Goal: Task Accomplishment & Management: Use online tool/utility

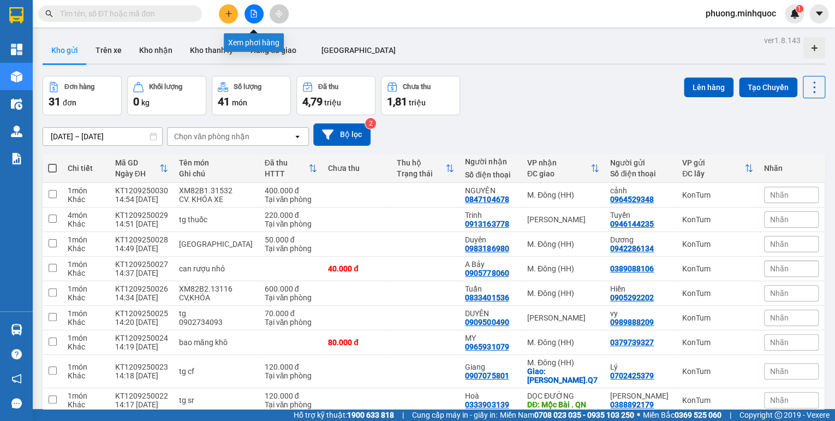
click at [248, 12] on button at bounding box center [254, 13] width 19 height 19
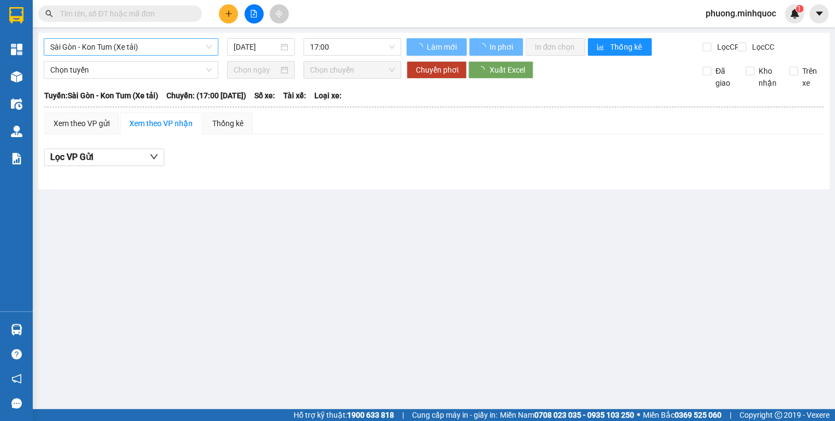
click at [168, 41] on span "Sài Gòn - Kon Tum (Xe tải)" at bounding box center [131, 47] width 162 height 16
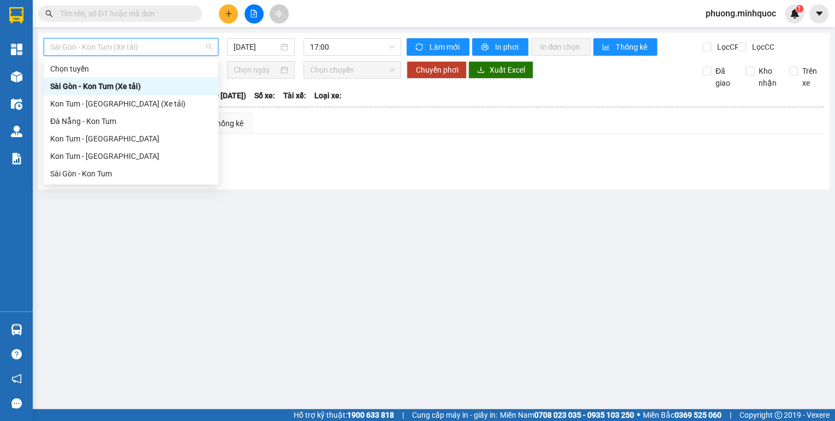
click at [140, 83] on div "Sài Gòn - Kon Tum (Xe tải)" at bounding box center [131, 86] width 162 height 12
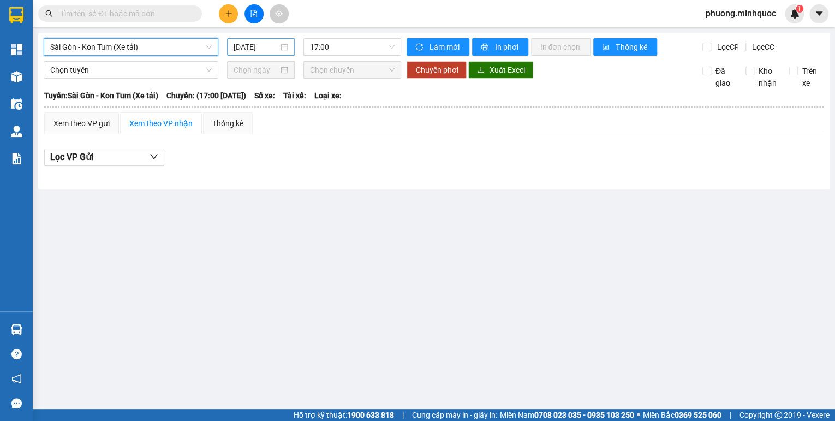
click at [258, 47] on input "[DATE]" at bounding box center [256, 47] width 45 height 12
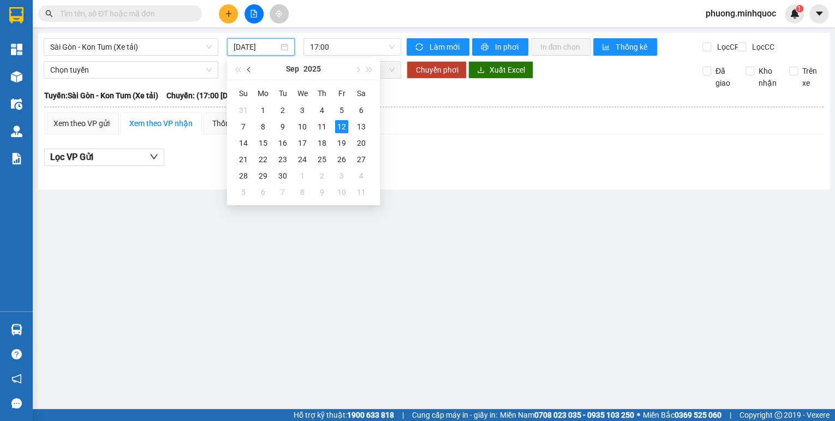
click at [248, 68] on span "button" at bounding box center [249, 69] width 5 height 5
click at [336, 175] on div "29" at bounding box center [341, 175] width 13 height 13
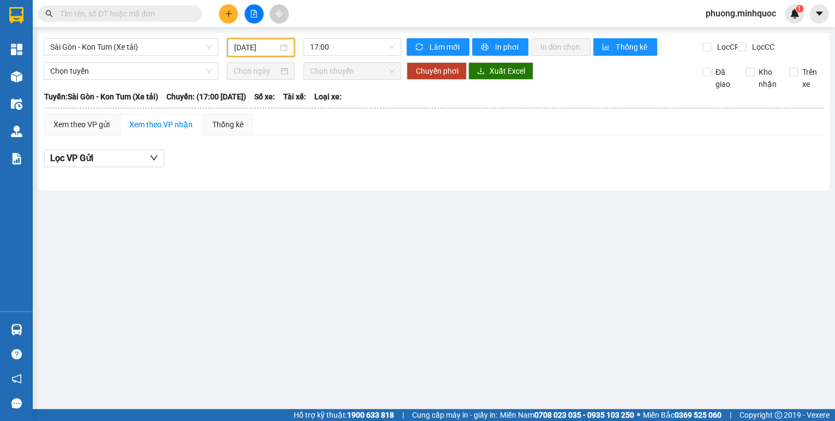
click at [257, 46] on input "[DATE]" at bounding box center [256, 47] width 44 height 12
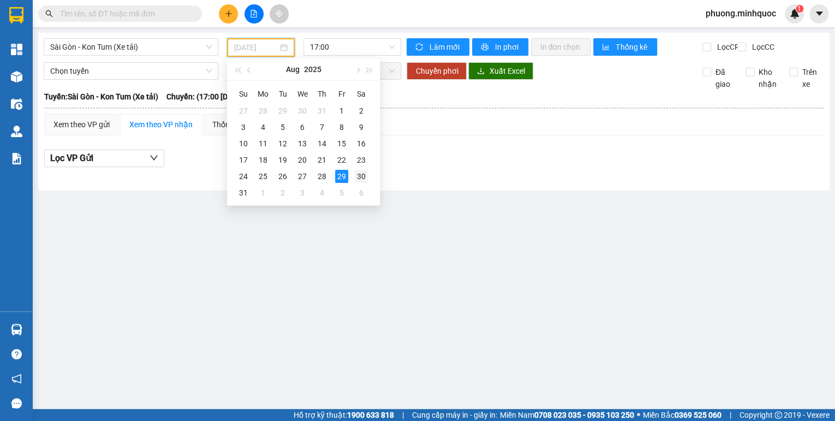
click at [358, 179] on div "30" at bounding box center [361, 176] width 13 height 13
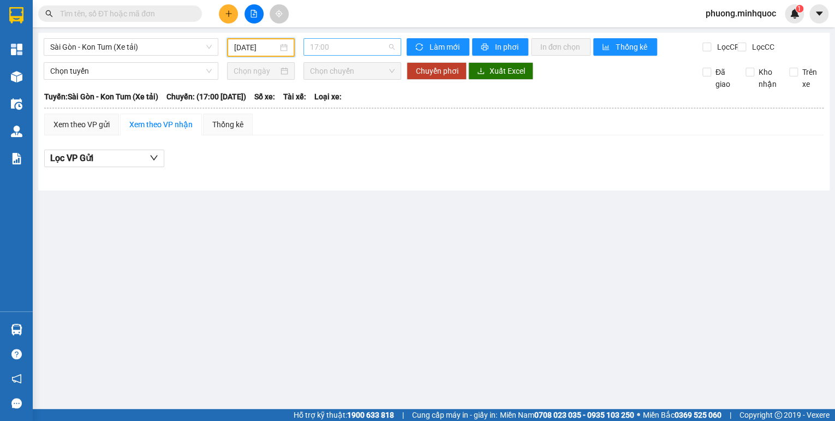
click at [340, 50] on span "17:00" at bounding box center [352, 47] width 85 height 16
click at [337, 103] on div "18:00" at bounding box center [352, 104] width 85 height 12
click at [270, 47] on input "30/08/2025" at bounding box center [256, 47] width 44 height 12
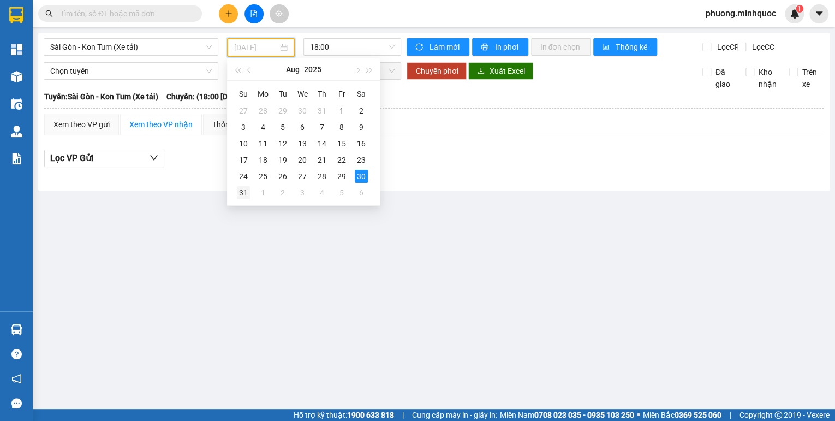
click at [240, 188] on div "31" at bounding box center [243, 192] width 13 height 13
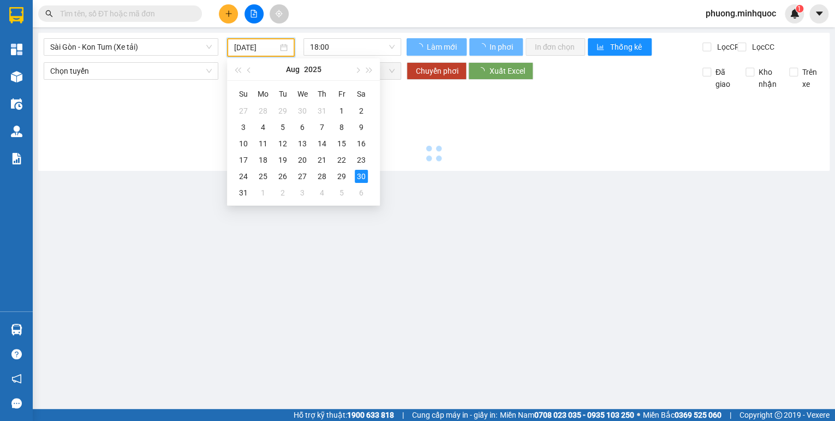
type input "[DATE]"
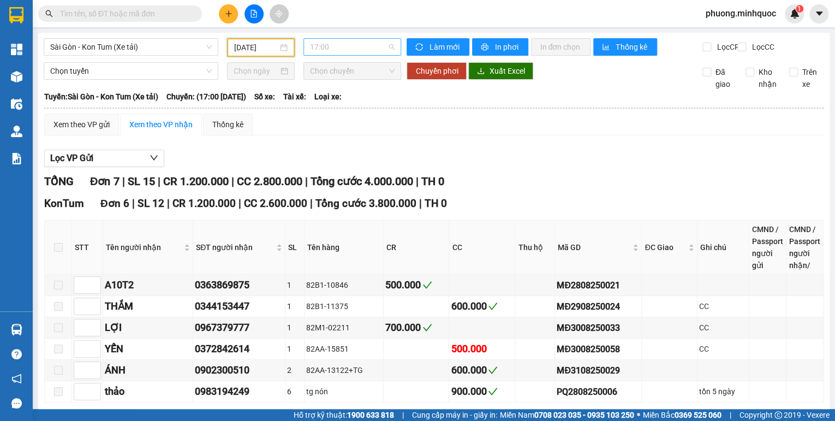
click at [361, 50] on span "17:00" at bounding box center [352, 47] width 85 height 16
click at [344, 88] on div "17:00" at bounding box center [350, 86] width 85 height 12
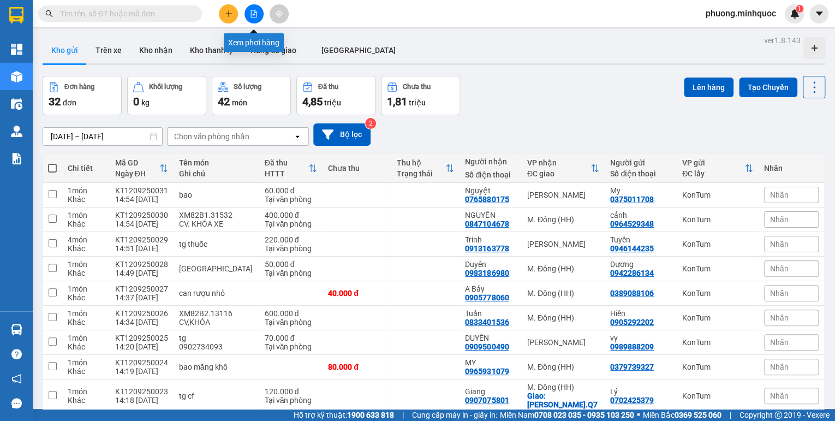
click at [262, 13] on button at bounding box center [254, 13] width 19 height 19
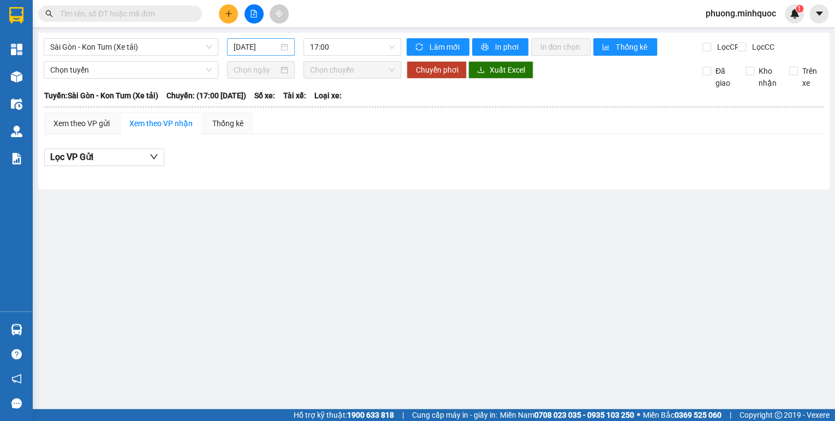
click at [288, 50] on div "[DATE]" at bounding box center [261, 46] width 68 height 17
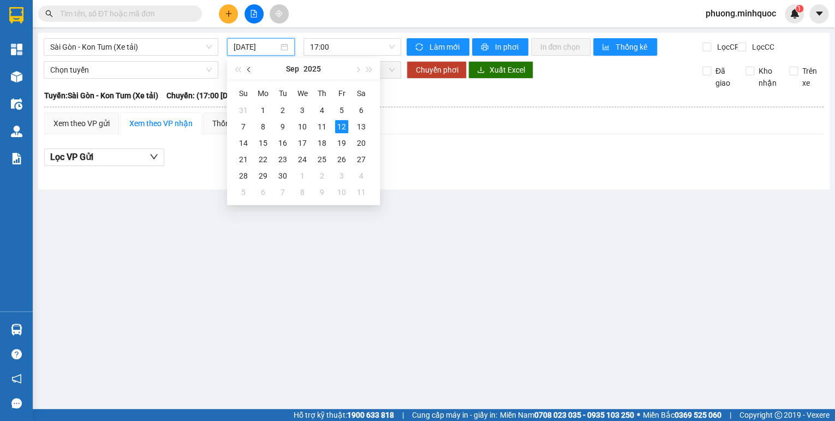
click at [254, 72] on button "button" at bounding box center [249, 69] width 12 height 22
click at [239, 192] on div "31" at bounding box center [243, 192] width 13 height 13
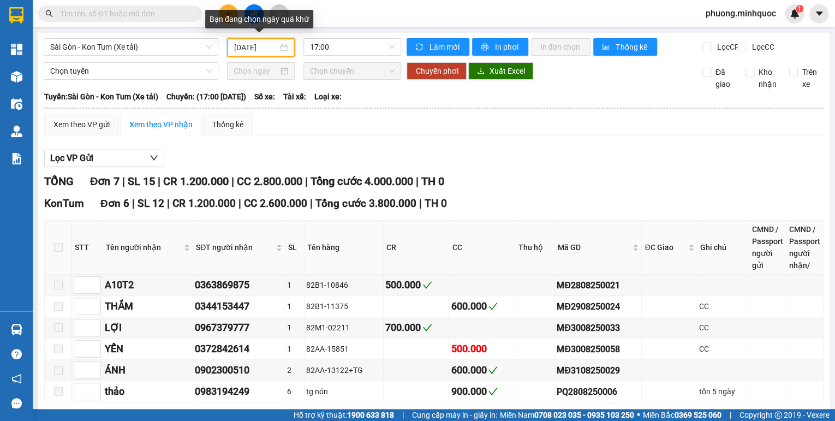
click at [262, 48] on input "[DATE]" at bounding box center [256, 47] width 44 height 12
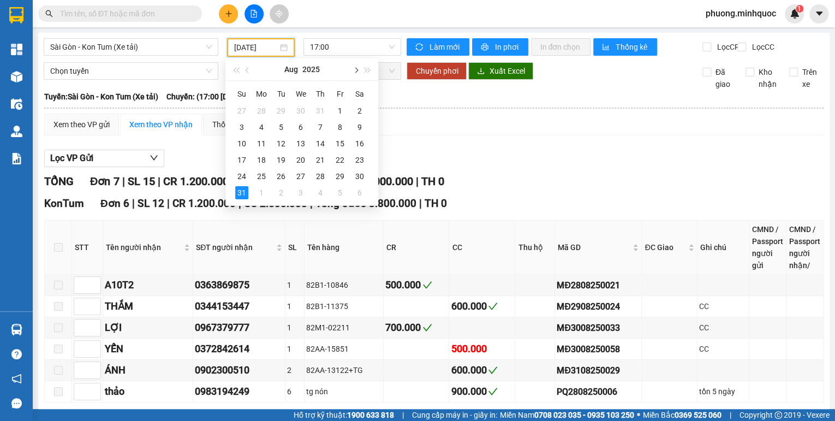
click at [357, 70] on span "button" at bounding box center [355, 70] width 5 height 5
click at [261, 104] on div "1" at bounding box center [261, 110] width 13 height 13
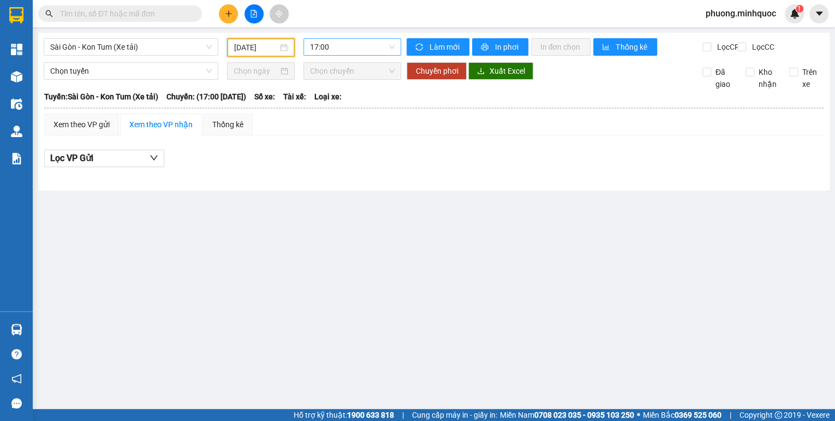
click at [362, 50] on span "17:00" at bounding box center [352, 47] width 85 height 16
click at [351, 102] on div "18:00" at bounding box center [352, 104] width 85 height 12
click at [273, 50] on input "[DATE]" at bounding box center [256, 47] width 44 height 12
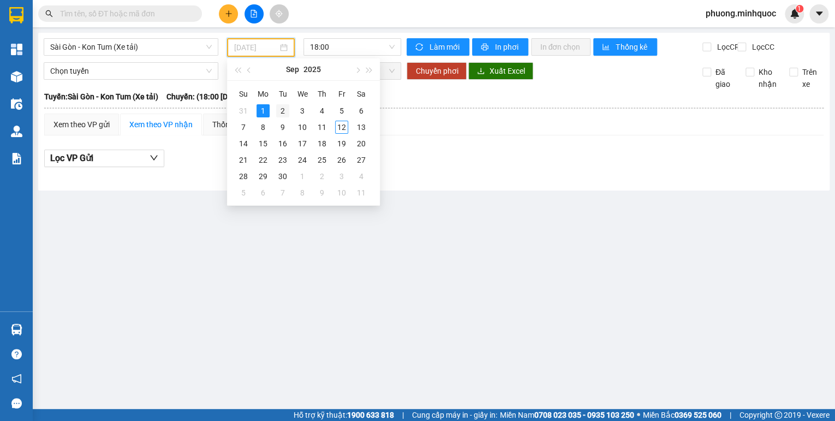
click at [288, 114] on div "2" at bounding box center [282, 110] width 13 height 13
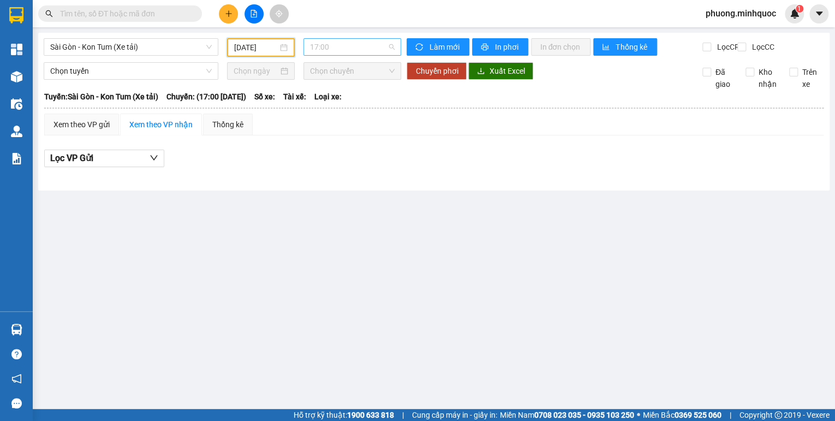
click at [361, 48] on span "17:00" at bounding box center [352, 47] width 85 height 16
click at [341, 104] on div "18:00" at bounding box center [352, 104] width 85 height 12
click at [248, 43] on input "[DATE]" at bounding box center [256, 47] width 44 height 12
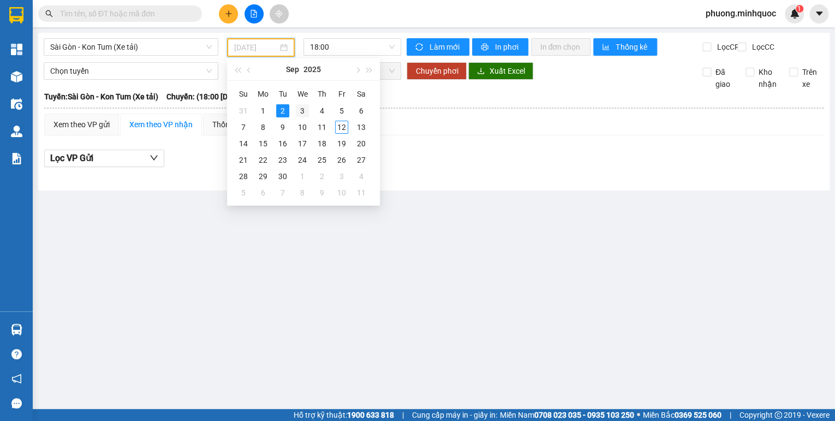
click at [300, 109] on div "3" at bounding box center [302, 110] width 13 height 13
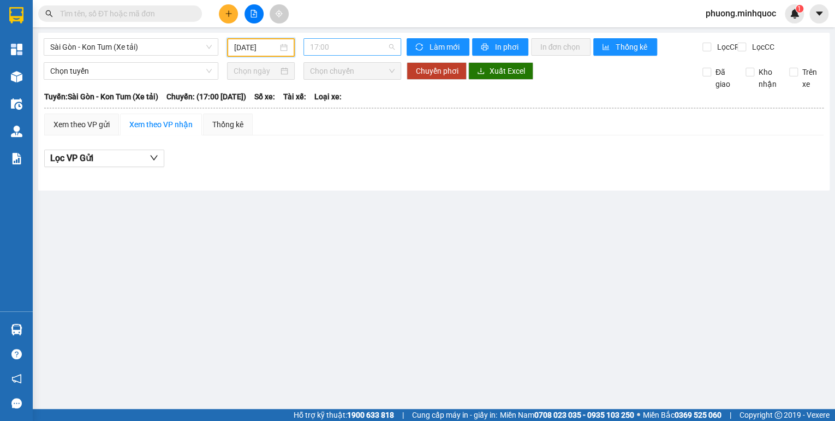
click at [362, 51] on span "17:00" at bounding box center [352, 47] width 85 height 16
click at [351, 106] on div "18:00" at bounding box center [352, 104] width 85 height 12
click at [251, 51] on input "[DATE]" at bounding box center [256, 47] width 44 height 12
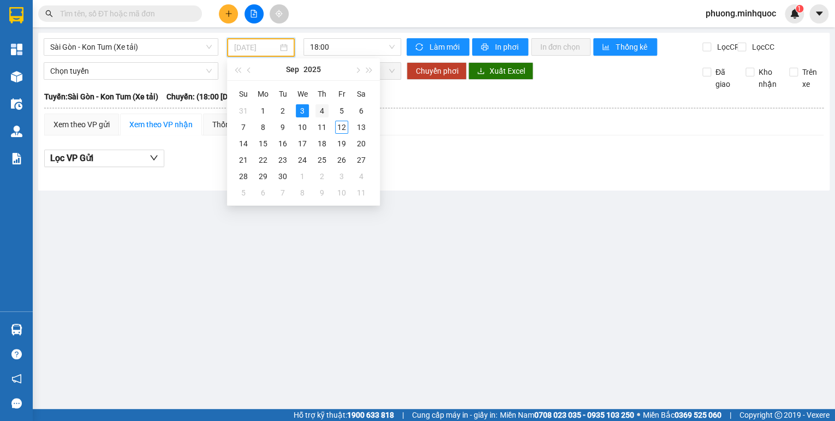
click at [320, 114] on div "4" at bounding box center [322, 110] width 13 height 13
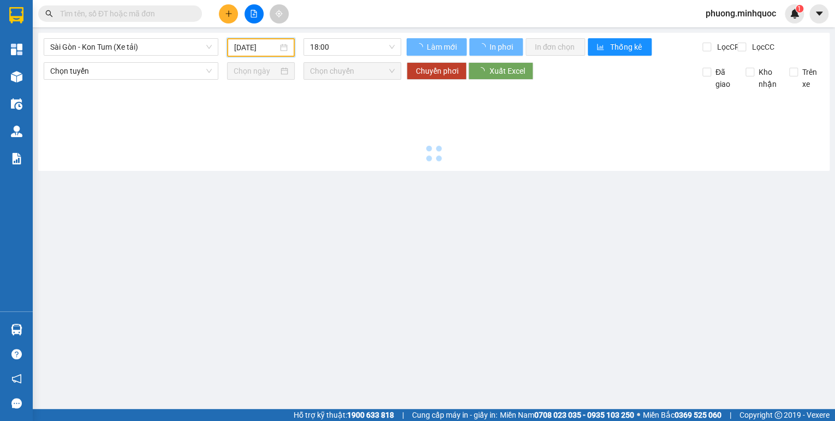
type input "[DATE]"
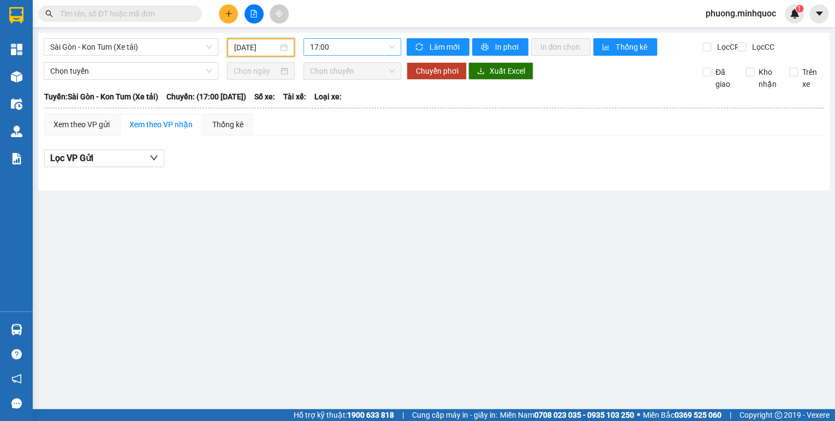
click at [383, 50] on span "17:00" at bounding box center [352, 47] width 85 height 16
click at [369, 111] on div "18:00" at bounding box center [352, 103] width 98 height 17
click at [117, 49] on span "Sài Gòn - Kon Tum (Xe tải)" at bounding box center [131, 47] width 162 height 16
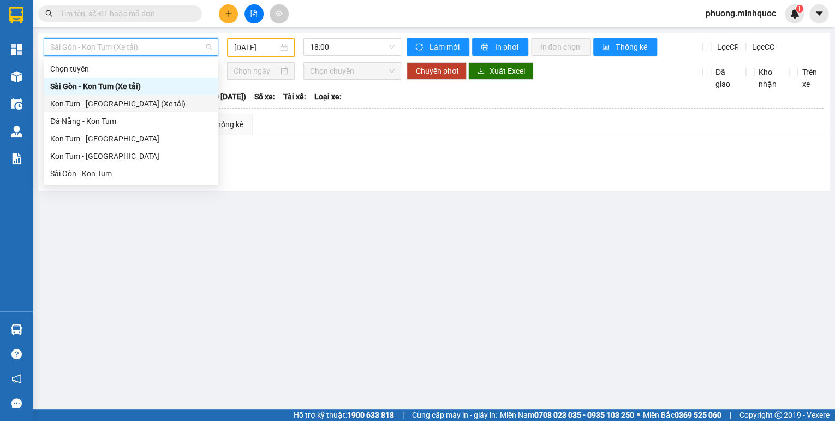
click at [109, 105] on div "Kon Tum - [GEOGRAPHIC_DATA] (Xe tải)" at bounding box center [131, 104] width 162 height 12
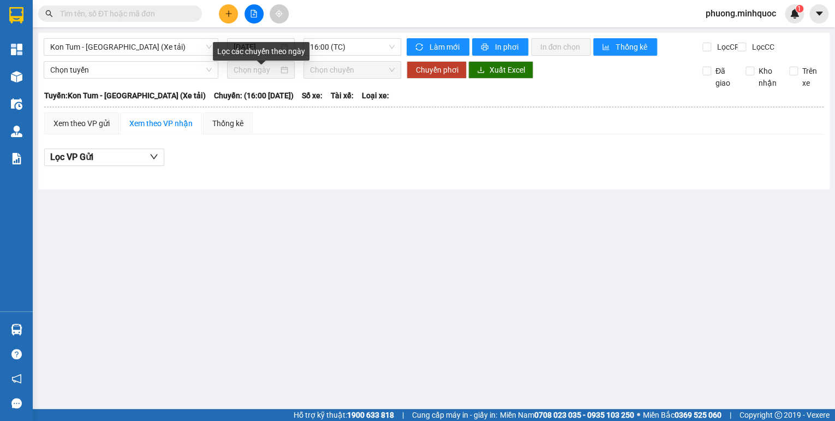
click at [253, 44] on div "Lọc các chuyến theo ngày" at bounding box center [261, 51] width 97 height 19
click at [264, 50] on input "[DATE]" at bounding box center [256, 47] width 45 height 12
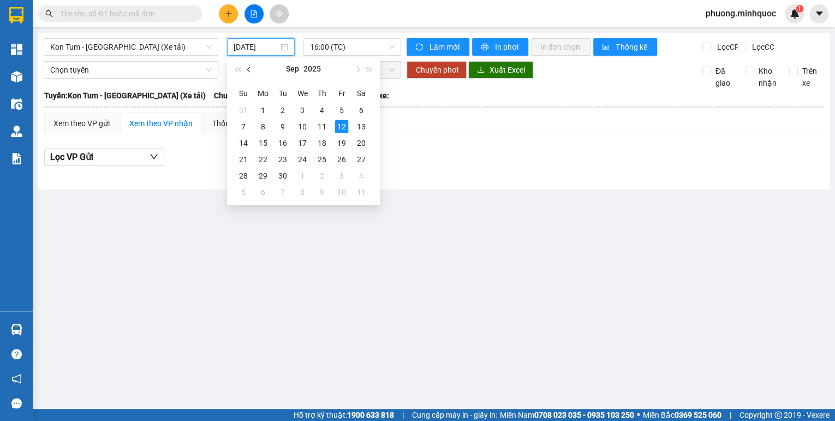
click at [248, 72] on span "button" at bounding box center [249, 69] width 5 height 5
click at [337, 175] on div "29" at bounding box center [341, 175] width 13 height 13
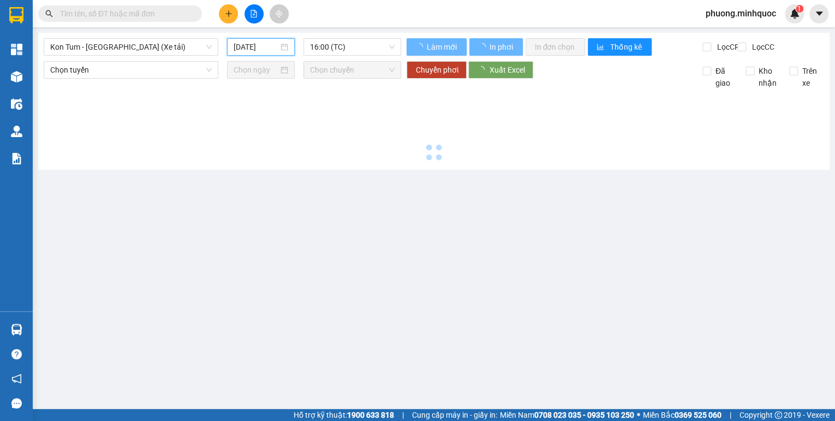
type input "[DATE]"
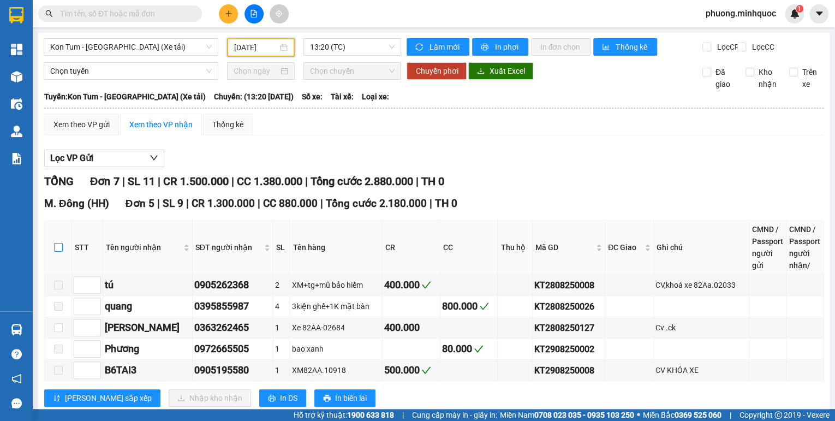
click at [56, 252] on input "checkbox" at bounding box center [58, 247] width 9 height 9
checkbox input "true"
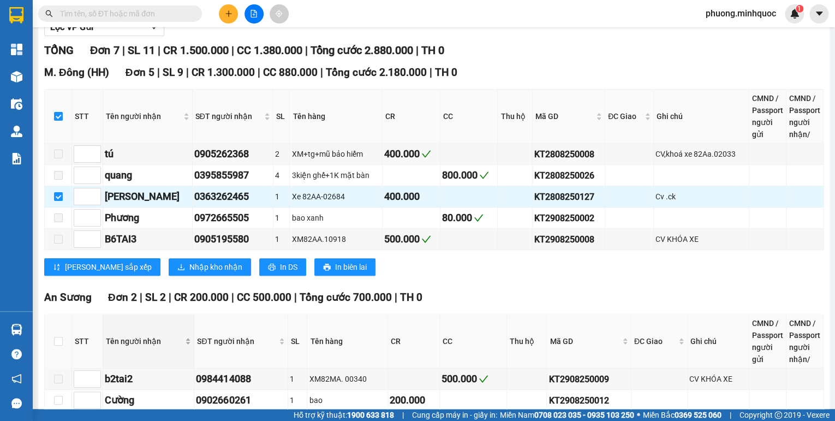
scroll to position [194, 0]
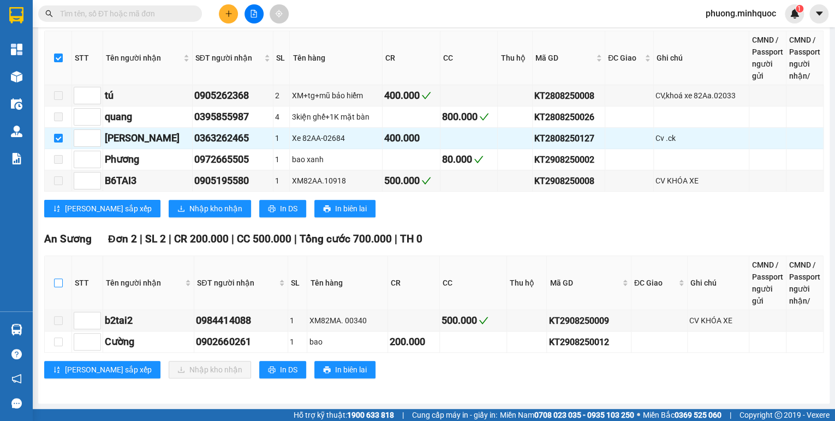
click at [57, 282] on input "checkbox" at bounding box center [58, 282] width 9 height 9
checkbox input "true"
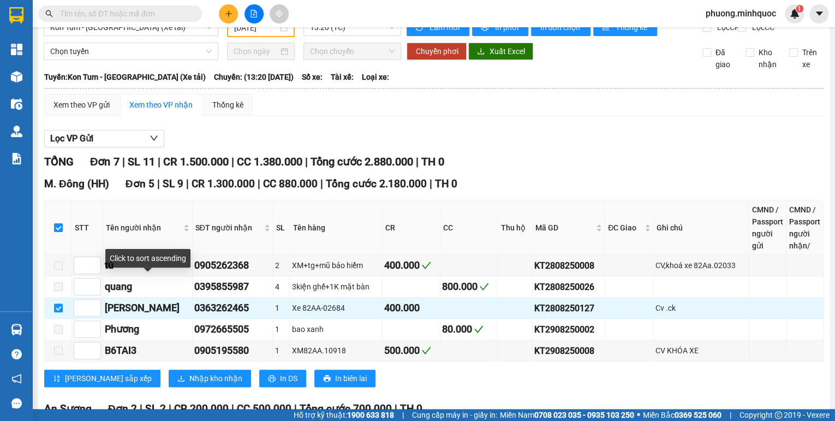
scroll to position [0, 0]
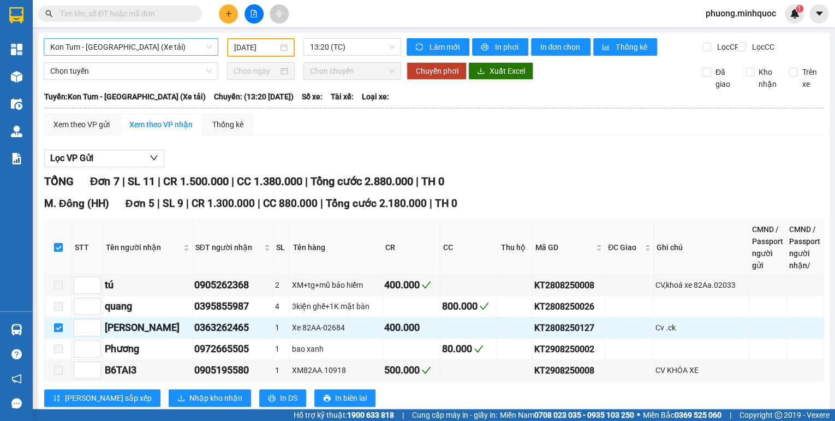
click at [146, 46] on span "Kon Tum - [GEOGRAPHIC_DATA] (Xe tải)" at bounding box center [131, 47] width 162 height 16
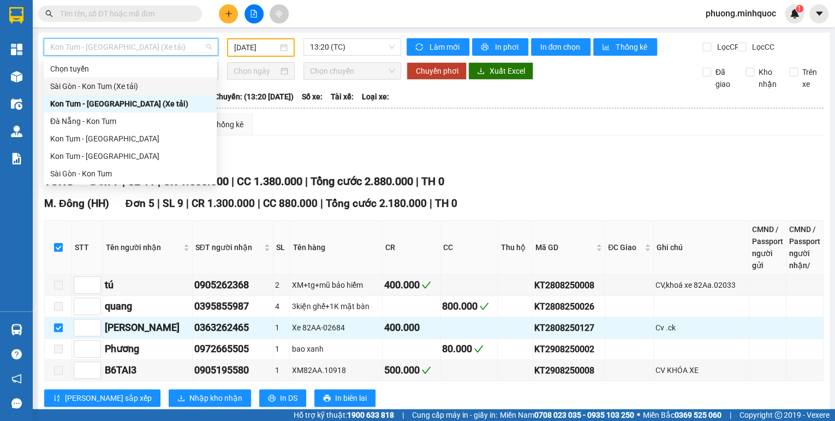
click at [126, 90] on div "Sài Gòn - Kon Tum (Xe tải)" at bounding box center [130, 86] width 160 height 12
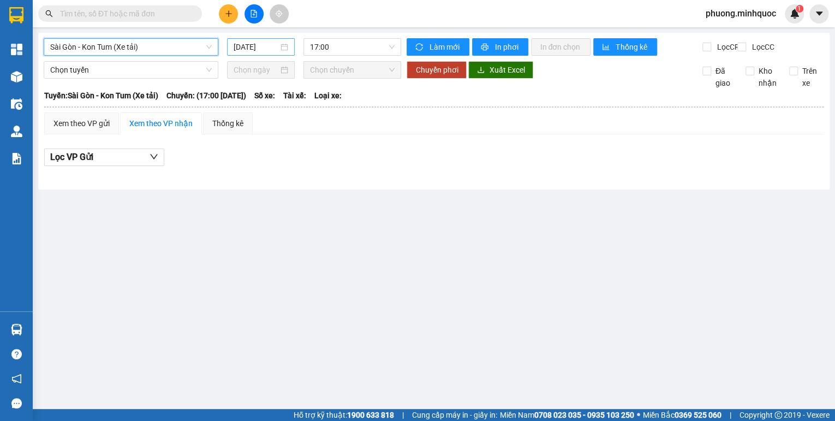
click at [239, 46] on input "[DATE]" at bounding box center [256, 47] width 45 height 12
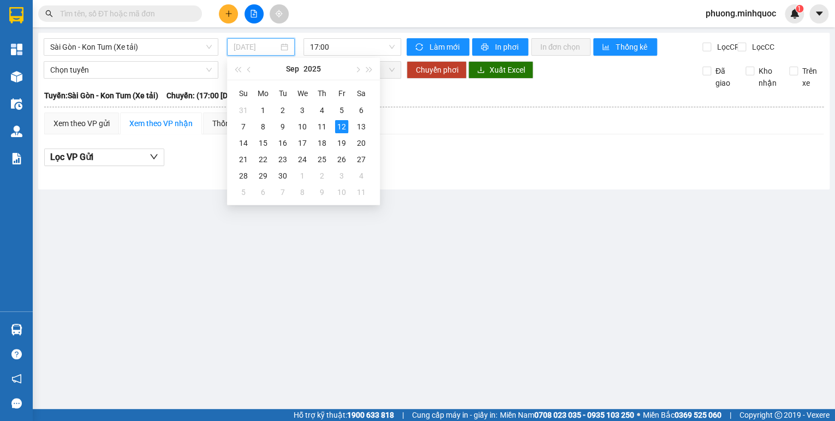
type input "[DATE]"
